Goal: Navigation & Orientation: Find specific page/section

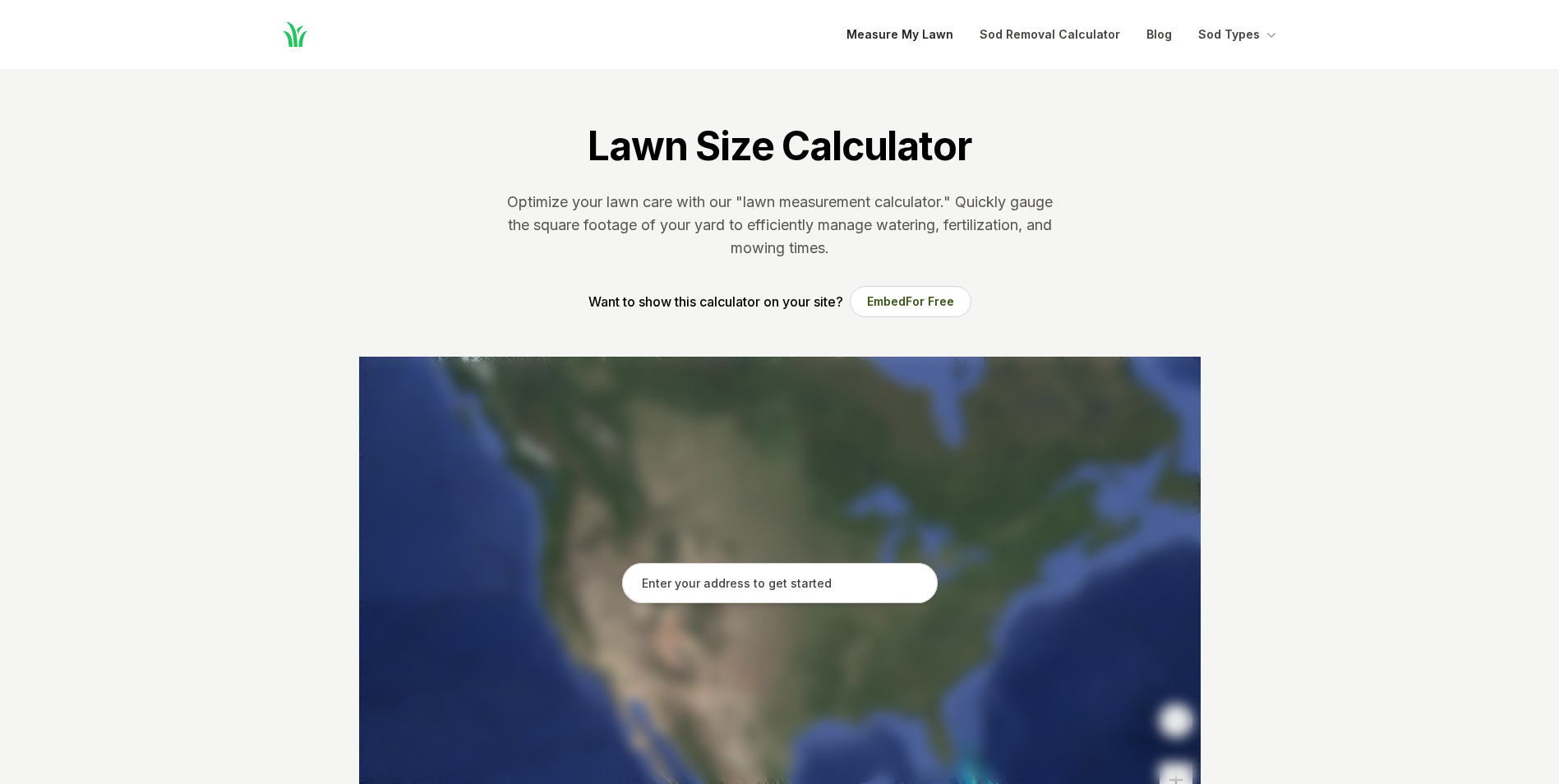
click at [920, 26] on link "Measure My Lawn" at bounding box center [899, 34] width 107 height 20
click at [916, 29] on link "Measure My Lawn" at bounding box center [899, 34] width 107 height 20
click at [1047, 31] on link "Sod Removal Calculator" at bounding box center [1049, 34] width 140 height 20
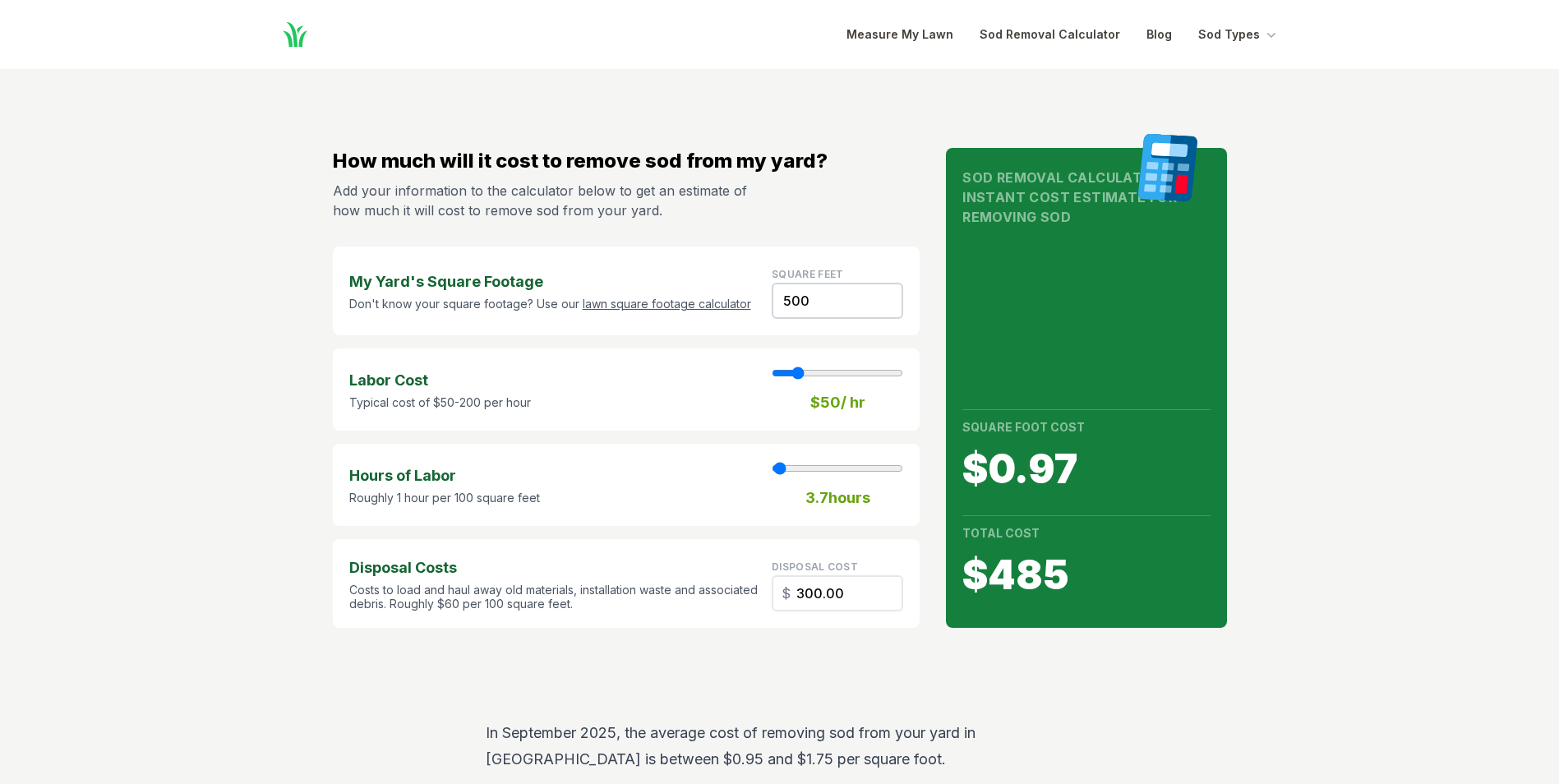
click at [674, 305] on link "lawn square footage calculator" at bounding box center [667, 303] width 169 height 14
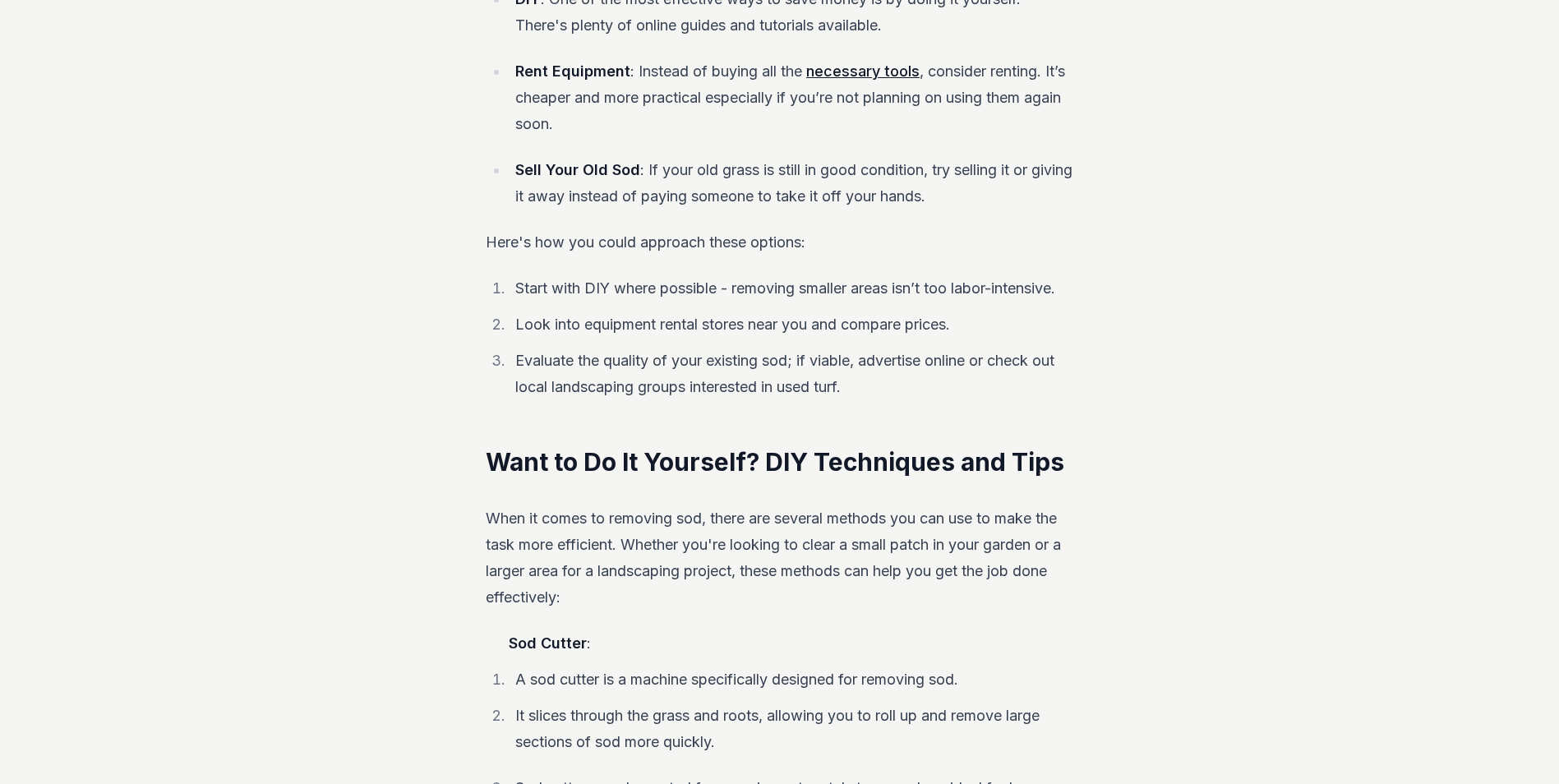
scroll to position [1807, 0]
